Goal: Task Accomplishment & Management: Use online tool/utility

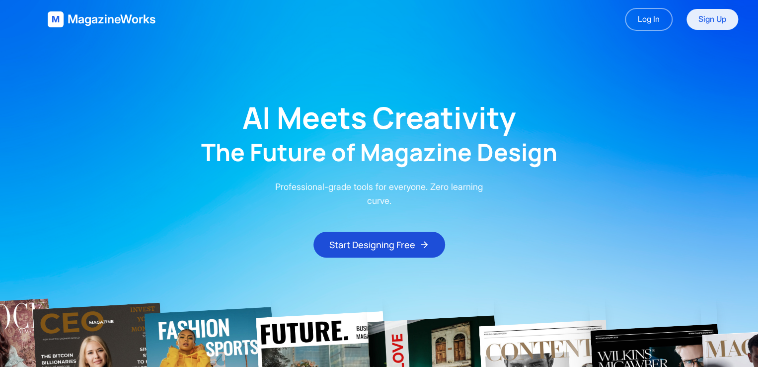
click at [727, 20] on link "Sign Up" at bounding box center [713, 19] width 52 height 21
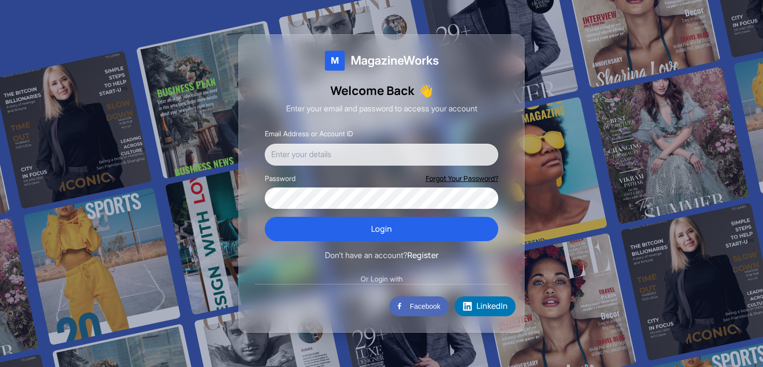
click at [329, 154] on input "Email Address or Account ID" at bounding box center [381, 155] width 233 height 22
click at [330, 155] on input "tasneemsakif31@gmail.com" at bounding box center [381, 155] width 233 height 22
type input "tasneemsakif1603094ruet@gmail.com"
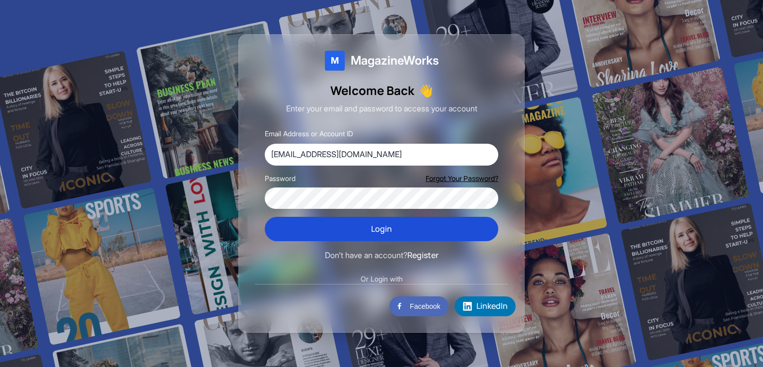
click at [374, 229] on button "Login" at bounding box center [381, 229] width 233 height 25
